Goal: Information Seeking & Learning: Learn about a topic

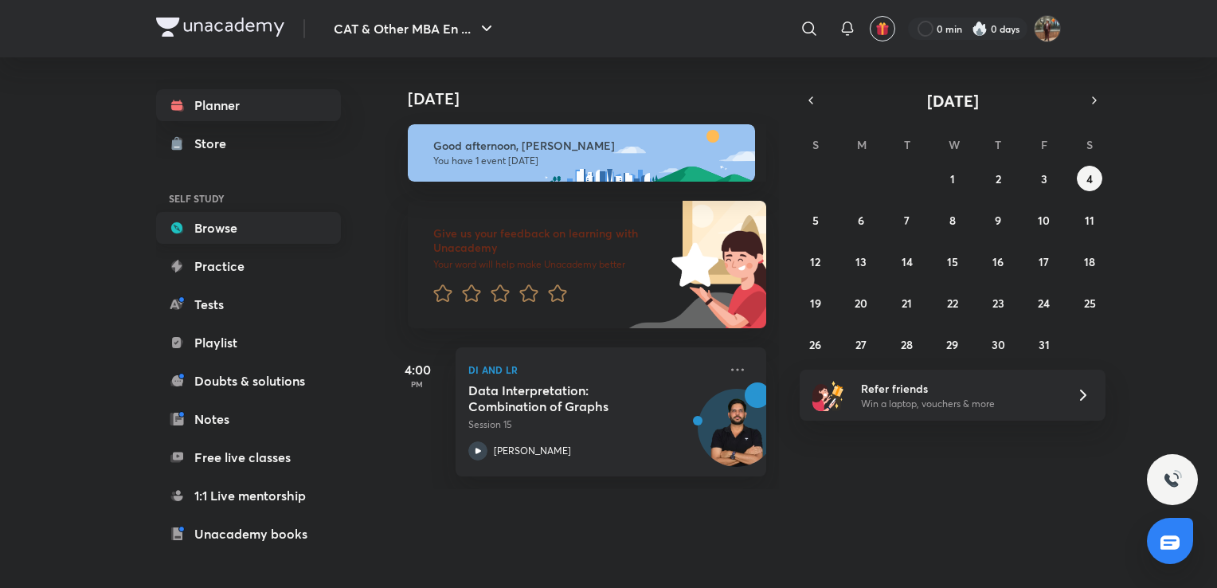
click at [233, 240] on link "Browse" at bounding box center [248, 228] width 185 height 32
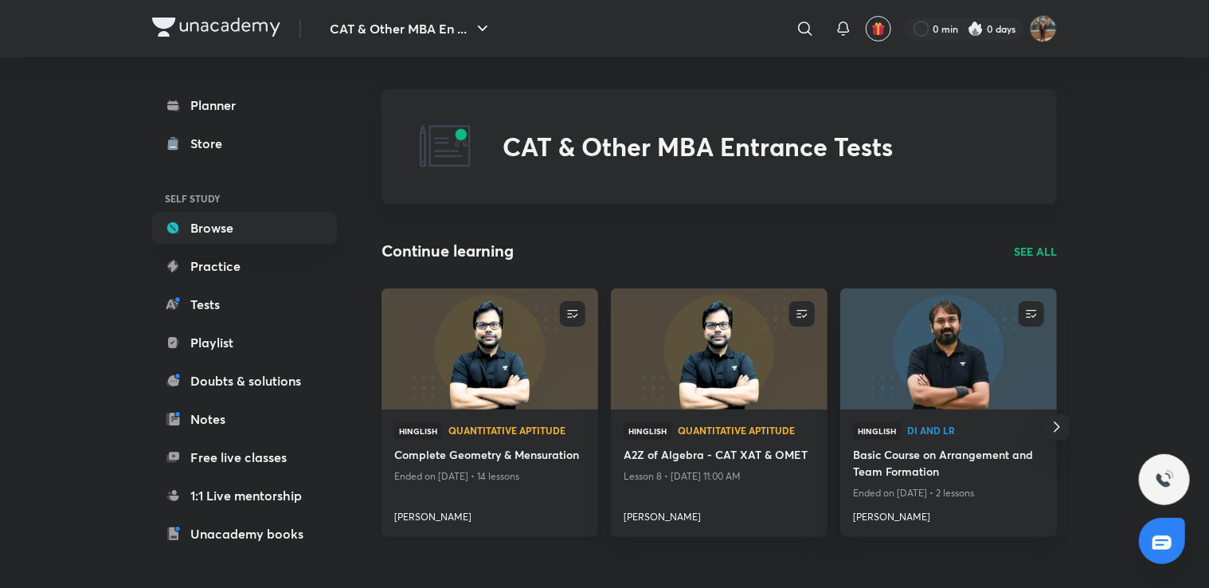
click at [522, 365] on img at bounding box center [489, 348] width 221 height 123
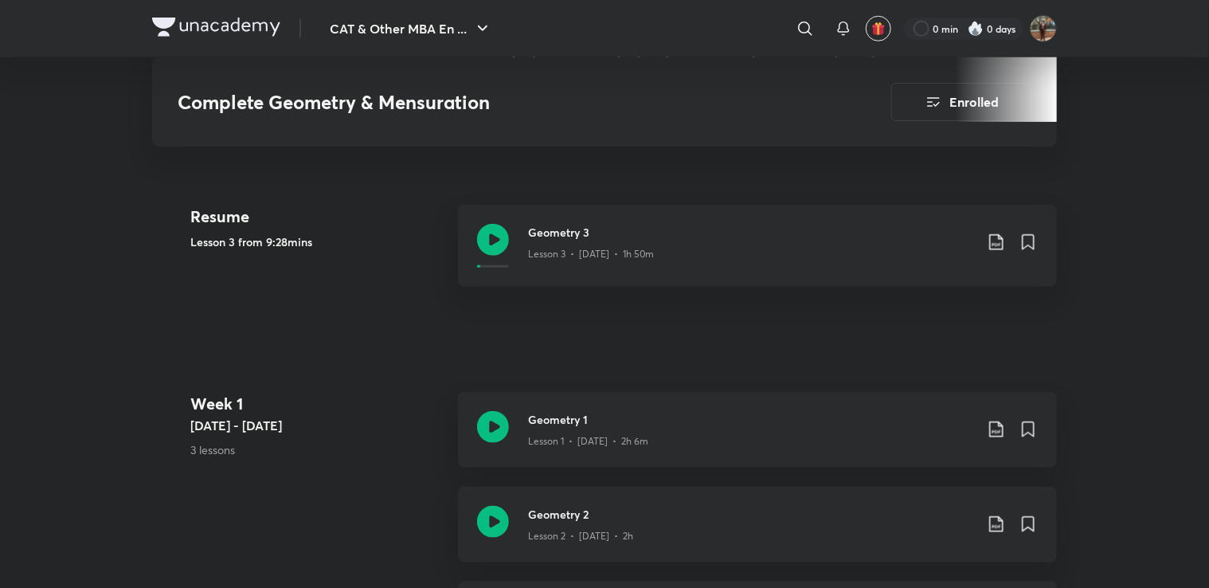
scroll to position [637, 0]
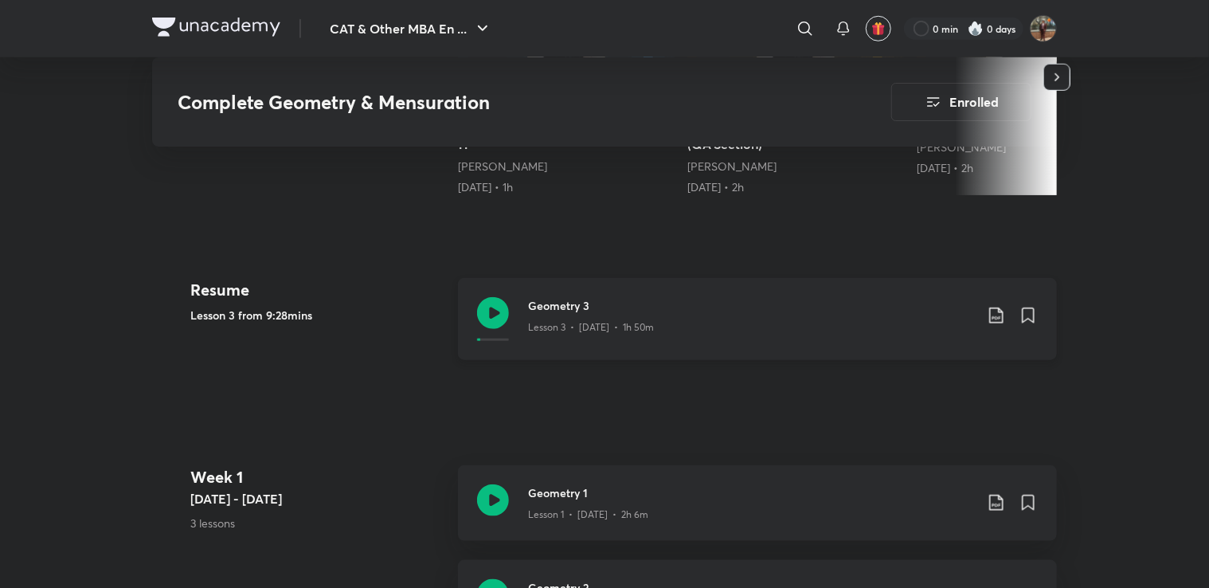
click at [499, 297] on icon at bounding box center [493, 313] width 32 height 32
